Goal: Navigation & Orientation: Find specific page/section

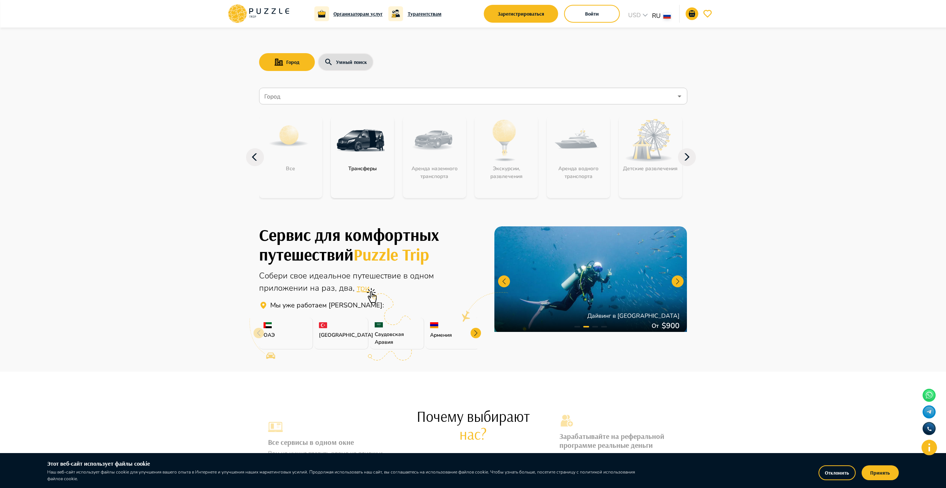
click at [476, 334] on div at bounding box center [476, 333] width 10 height 10
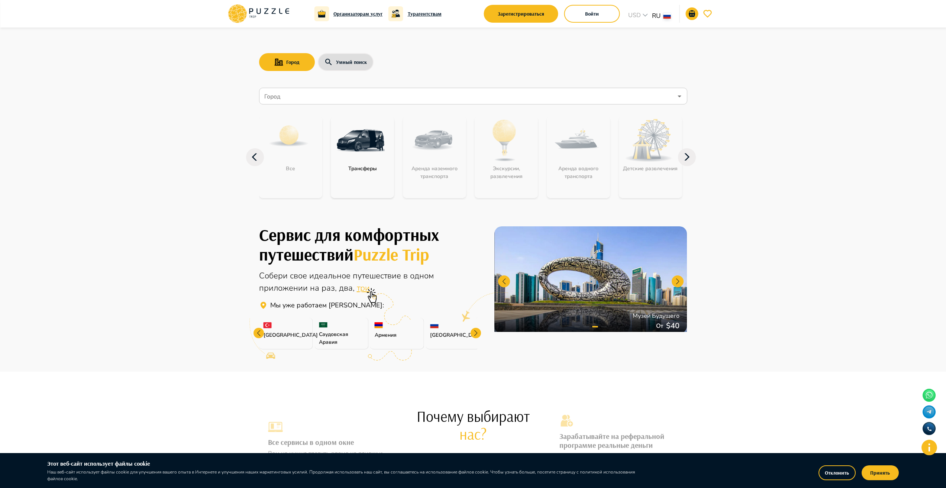
click at [476, 334] on div at bounding box center [476, 333] width 10 height 10
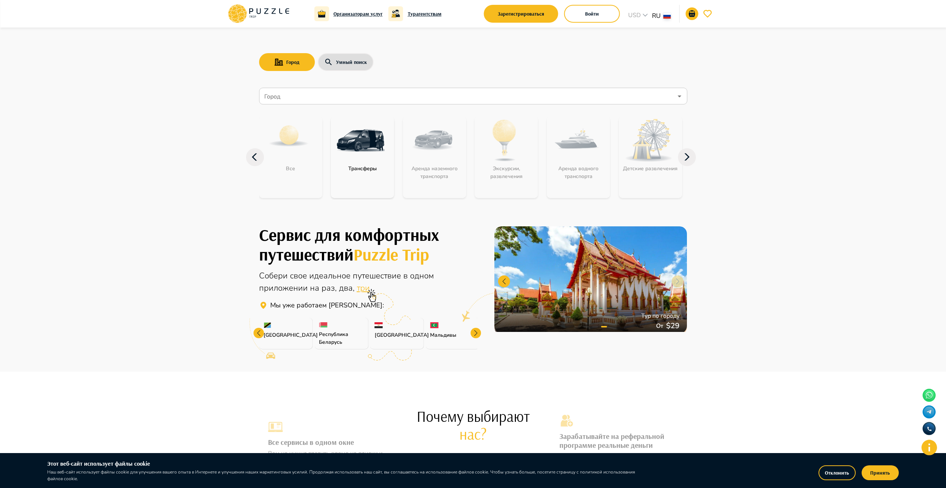
click at [476, 334] on div at bounding box center [476, 333] width 10 height 10
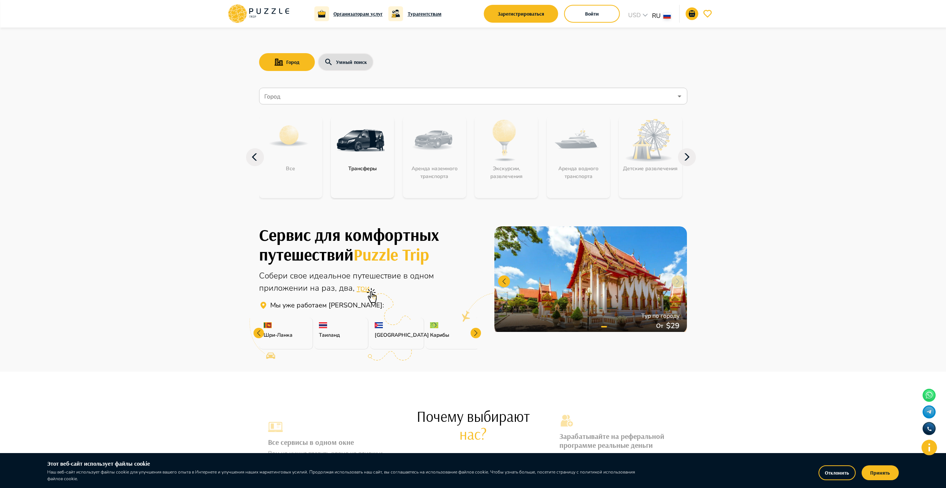
click at [476, 334] on div at bounding box center [476, 333] width 10 height 10
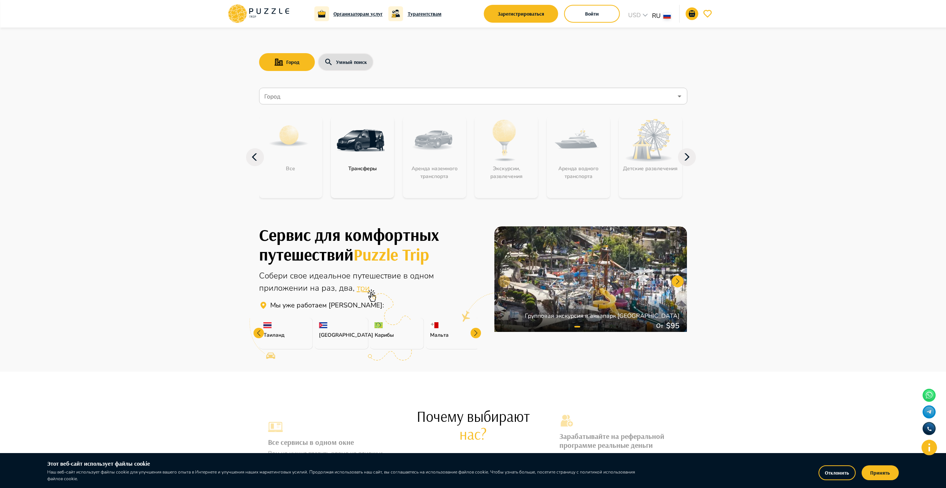
click at [476, 334] on div at bounding box center [476, 333] width 10 height 10
click at [476, 334] on div "[GEOGRAPHIC_DATA]" at bounding box center [453, 334] width 54 height 32
